Goal: Information Seeking & Learning: Learn about a topic

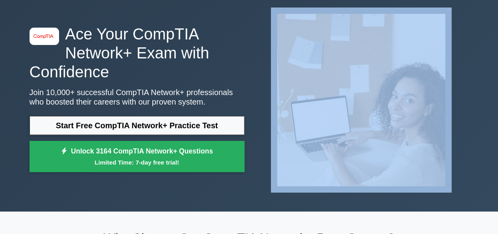
scroll to position [36, 0]
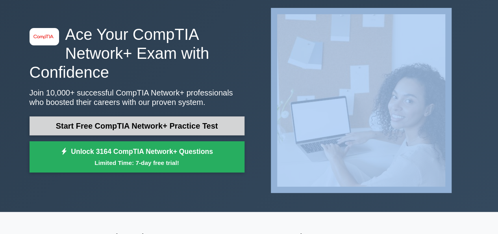
click at [137, 130] on link "Start Free CompTIA Network+ Practice Test" at bounding box center [137, 125] width 215 height 19
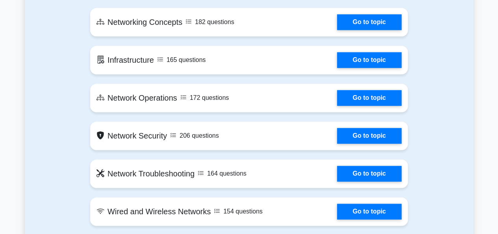
scroll to position [488, 0]
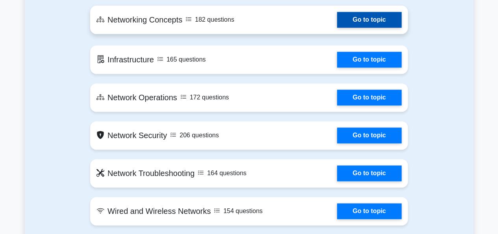
click at [337, 13] on link "Go to topic" at bounding box center [369, 20] width 65 height 16
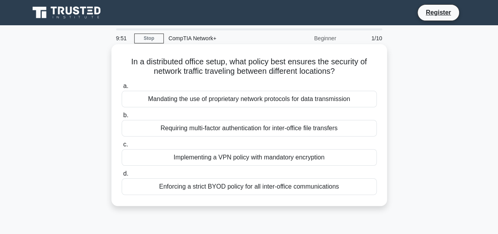
click at [219, 167] on div "a. Mandating the use of proprietary network protocols for data transmission b. …" at bounding box center [249, 138] width 265 height 117
click at [223, 161] on div "Implementing a VPN policy with mandatory encryption" at bounding box center [249, 157] width 255 height 17
click at [122, 147] on input "c. Implementing a VPN policy with mandatory encryption" at bounding box center [122, 144] width 0 height 5
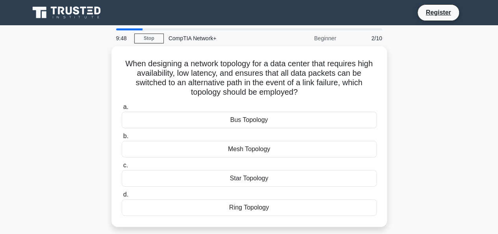
click at [223, 161] on label "c. Star Topology" at bounding box center [249, 173] width 255 height 26
click at [122, 163] on input "c. Star Topology" at bounding box center [122, 165] width 0 height 5
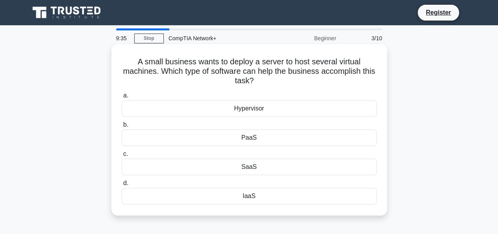
click at [219, 134] on div "PaaS" at bounding box center [249, 137] width 255 height 17
click at [122, 127] on input "b. PaaS" at bounding box center [122, 124] width 0 height 5
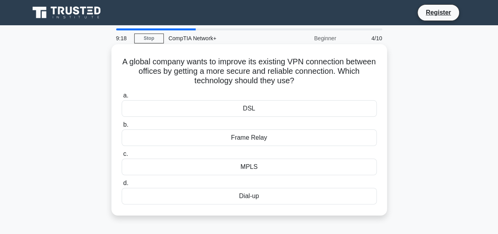
click at [248, 136] on div "Frame Relay" at bounding box center [249, 137] width 255 height 17
click at [122, 127] on input "b. Frame Relay" at bounding box center [122, 124] width 0 height 5
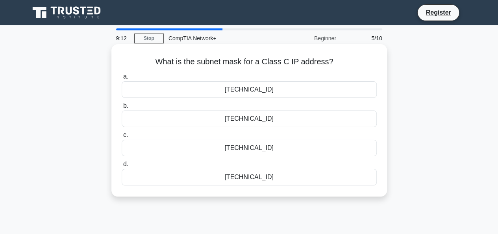
click at [251, 176] on div "255.255.255.0" at bounding box center [249, 177] width 255 height 17
click at [122, 167] on input "d. 255.255.255.0" at bounding box center [122, 163] width 0 height 5
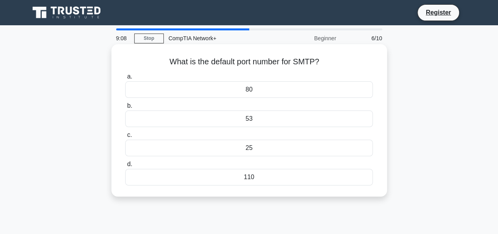
click at [262, 118] on div "53" at bounding box center [248, 118] width 247 height 17
click at [125, 108] on input "b. 53" at bounding box center [125, 105] width 0 height 5
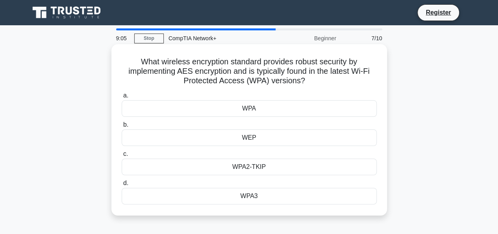
click at [235, 110] on div "WPA" at bounding box center [249, 108] width 255 height 17
click at [122, 98] on input "a. WPA" at bounding box center [122, 95] width 0 height 5
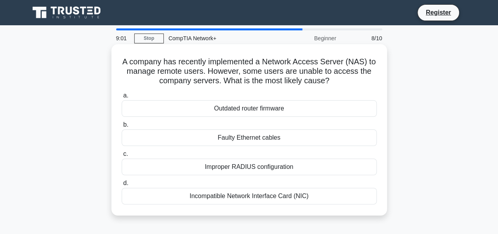
click at [258, 167] on div "Improper RADIUS configuration" at bounding box center [249, 166] width 255 height 17
click at [122, 156] on input "c. Improper RADIUS configuration" at bounding box center [122, 153] width 0 height 5
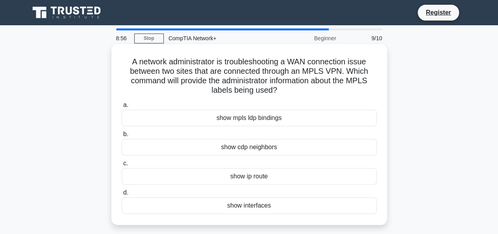
click at [245, 174] on div "show ip route" at bounding box center [249, 176] width 255 height 17
click at [122, 166] on input "c. show ip route" at bounding box center [122, 163] width 0 height 5
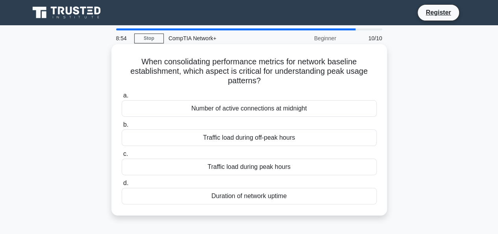
click at [228, 145] on div "Traffic load during off-peak hours" at bounding box center [249, 137] width 255 height 17
click at [122, 127] on input "b. Traffic load during off-peak hours" at bounding box center [122, 124] width 0 height 5
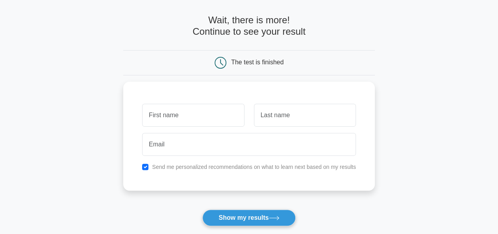
scroll to position [29, 0]
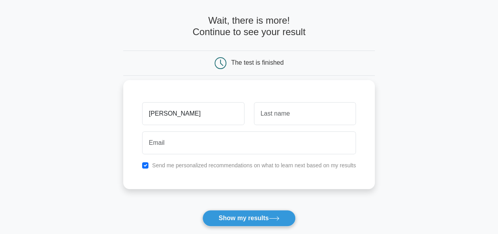
type input "[PERSON_NAME]"
click at [265, 106] on input "text" at bounding box center [305, 113] width 102 height 23
type input "PANDEY"
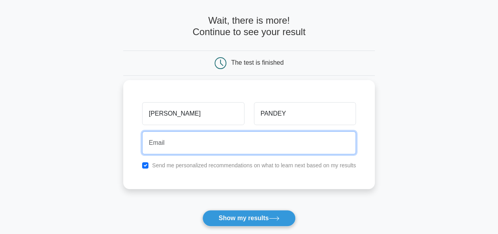
click at [238, 134] on input "email" at bounding box center [249, 142] width 214 height 23
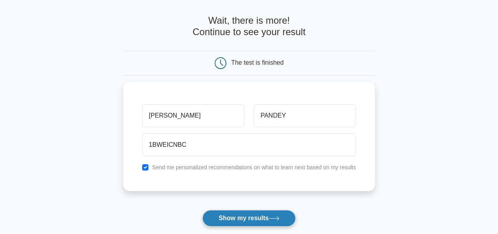
click at [236, 222] on button "Show my results" at bounding box center [248, 218] width 93 height 17
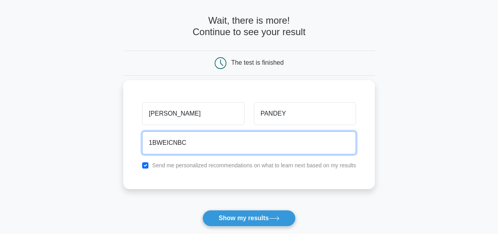
click at [210, 143] on input "1BWEICNBC" at bounding box center [249, 142] width 214 height 23
type input "1"
type input "H"
type input "@HARSHIT675432"
click at [202, 210] on button "Show my results" at bounding box center [248, 218] width 93 height 17
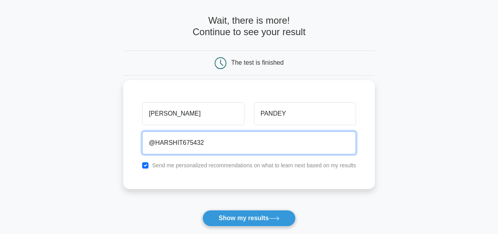
scroll to position [161, 0]
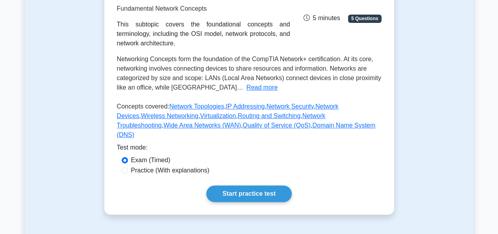
scroll to position [129, 0]
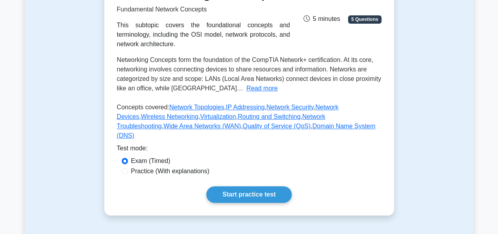
click at [245, 194] on div "Networking Concepts Fundamental Network Concepts This subtopic covers the found…" at bounding box center [249, 92] width 290 height 245
click at [247, 202] on link "Start practice test" at bounding box center [248, 194] width 85 height 17
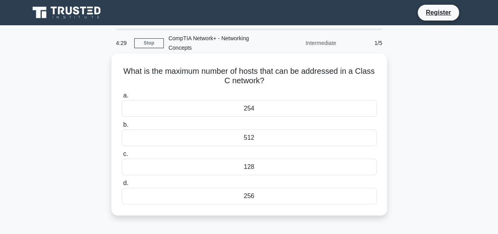
click at [247, 112] on div "254" at bounding box center [249, 108] width 255 height 17
click at [122, 98] on input "a. 254" at bounding box center [122, 95] width 0 height 5
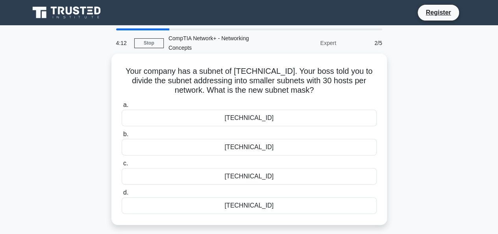
click at [263, 148] on div "255.255.255.224" at bounding box center [249, 147] width 255 height 17
click at [122, 137] on input "b. 255.255.255.224" at bounding box center [122, 134] width 0 height 5
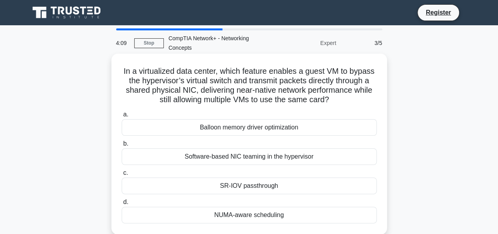
click at [200, 158] on div "Software-based NIC teaming in the hypervisor" at bounding box center [249, 156] width 255 height 17
click at [122, 146] on input "b. Software-based NIC teaming in the hypervisor" at bounding box center [122, 143] width 0 height 5
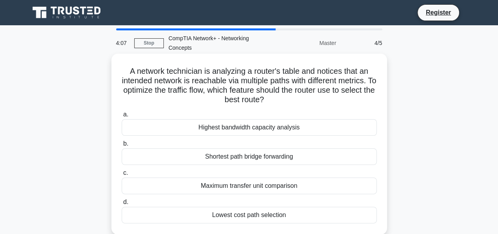
click at [228, 152] on div "Shortest path bridge forwarding" at bounding box center [249, 156] width 255 height 17
click at [122, 146] on input "b. Shortest path bridge forwarding" at bounding box center [122, 143] width 0 height 5
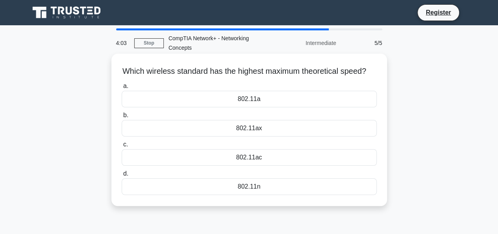
click at [223, 107] on div "802.11a" at bounding box center [249, 99] width 255 height 17
click at [122, 89] on input "a. 802.11a" at bounding box center [122, 86] width 0 height 5
